Goal: Information Seeking & Learning: Find specific fact

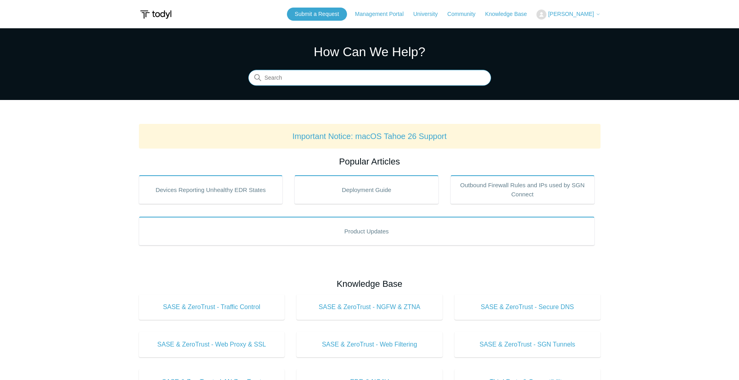
click at [374, 76] on input "Search" at bounding box center [369, 78] width 243 height 16
type input "static"
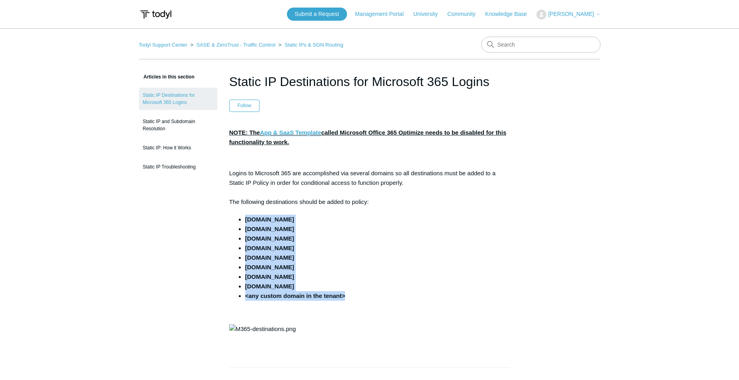
drag, startPoint x: 366, startPoint y: 292, endPoint x: 238, endPoint y: 221, distance: 146.2
click at [238, 221] on ul "[DOMAIN_NAME] [DOMAIN_NAME] [DOMAIN_NAME] [DOMAIN_NAME] [DOMAIN_NAME] [DOMAIN_N…" at bounding box center [373, 257] width 273 height 86
drag, startPoint x: 238, startPoint y: 221, endPoint x: 257, endPoint y: 233, distance: 22.0
copy ul "[DOMAIN_NAME] [DOMAIN_NAME] [DOMAIN_NAME] [DOMAIN_NAME] [DOMAIN_NAME] [DOMAIN_N…"
click at [528, 277] on div "Articles in this section Static IP Destinations for Microsoft 365 Logins Static…" at bounding box center [370, 356] width 462 height 569
